Goal: Find specific page/section: Find specific page/section

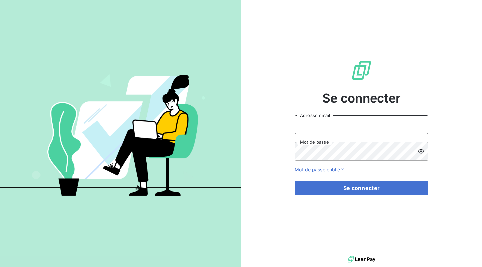
type input "[EMAIL_ADDRESS][DOMAIN_NAME]"
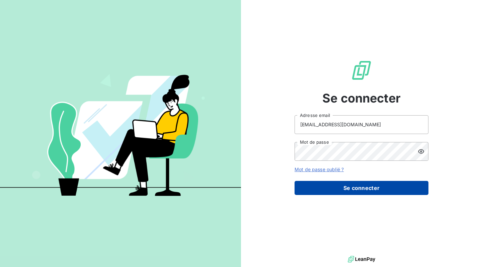
click at [343, 188] on button "Se connecter" at bounding box center [362, 188] width 134 height 14
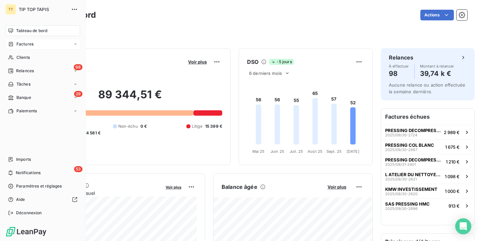
click at [15, 49] on div "Factures" at bounding box center [42, 44] width 75 height 11
click at [21, 48] on div "Factures" at bounding box center [42, 44] width 75 height 11
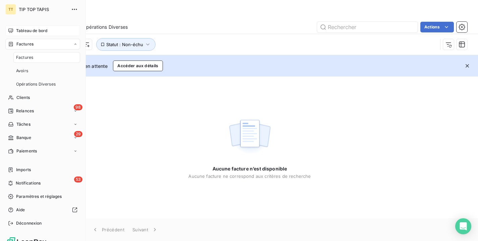
click at [26, 27] on div "Tableau de bord" at bounding box center [42, 30] width 75 height 11
